Goal: Navigation & Orientation: Understand site structure

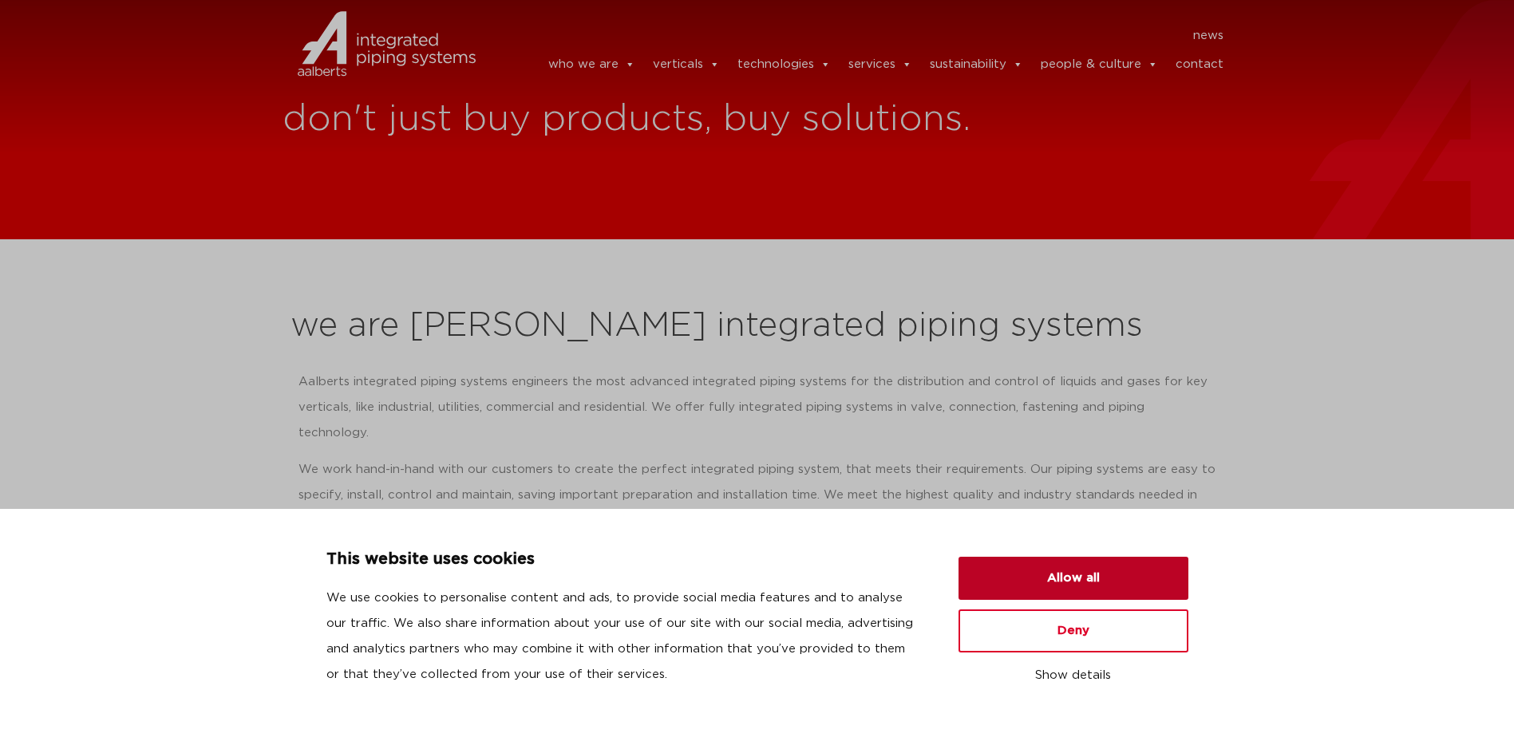
click at [1038, 578] on button "Allow all" at bounding box center [1074, 578] width 230 height 43
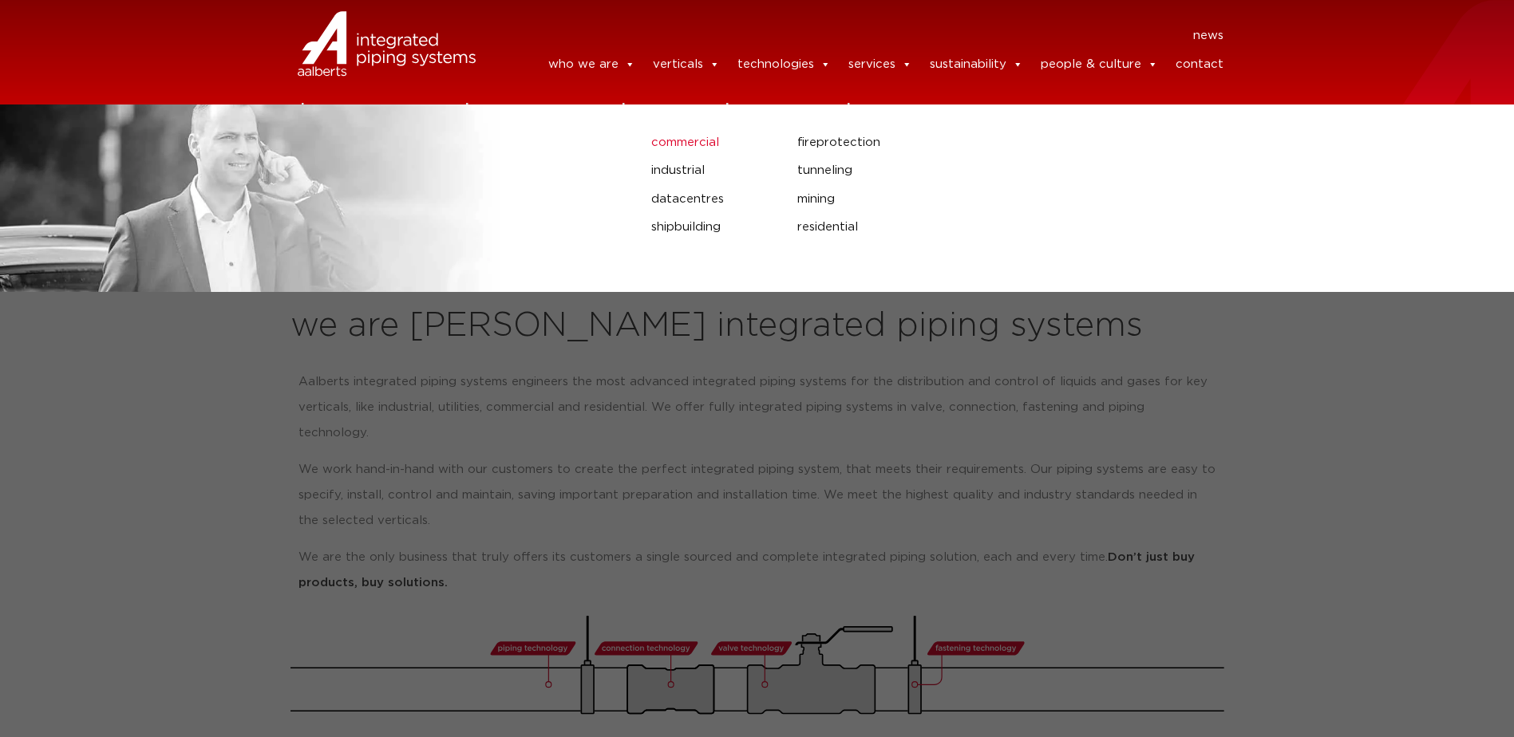
click at [688, 144] on link "commercial" at bounding box center [712, 142] width 122 height 21
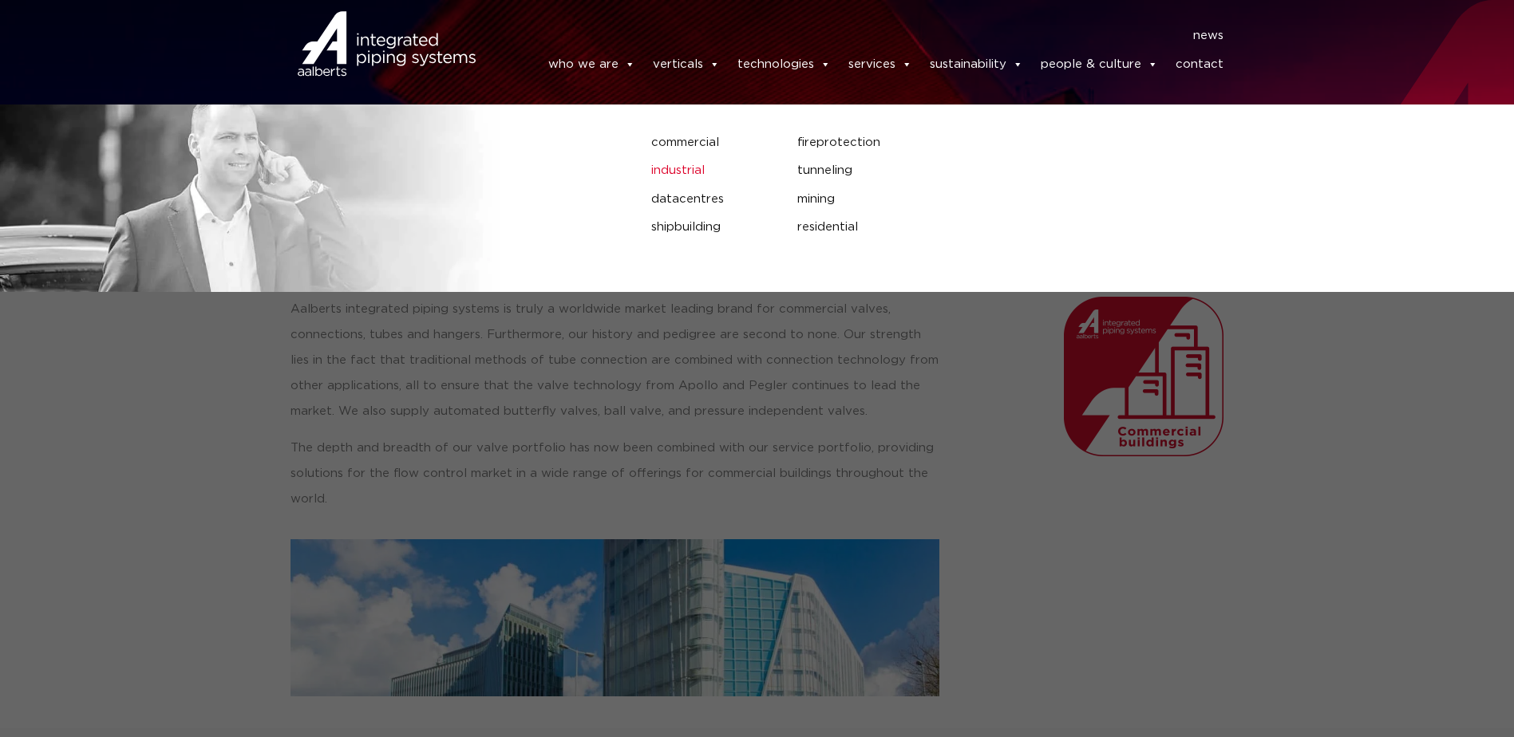
click at [680, 172] on link "industrial" at bounding box center [712, 170] width 122 height 21
